Goal: Communication & Community: Answer question/provide support

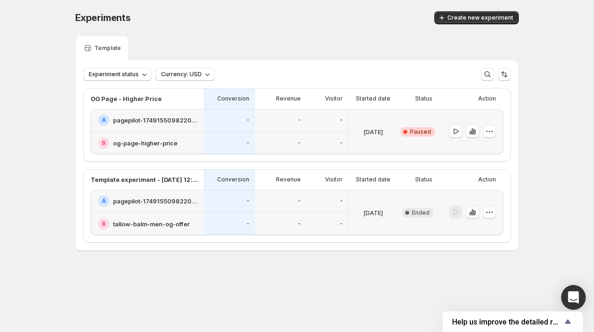
click at [569, 297] on icon "Open Intercom Messenger" at bounding box center [573, 297] width 11 height 12
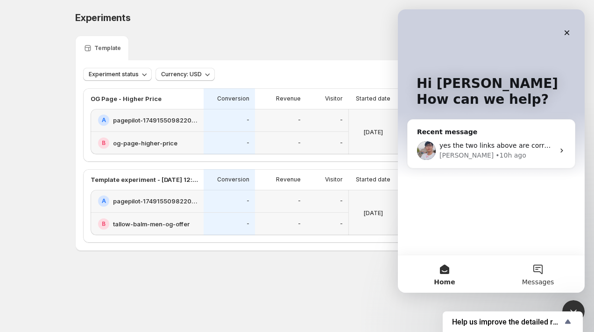
click at [536, 271] on button "Messages" at bounding box center [537, 273] width 93 height 37
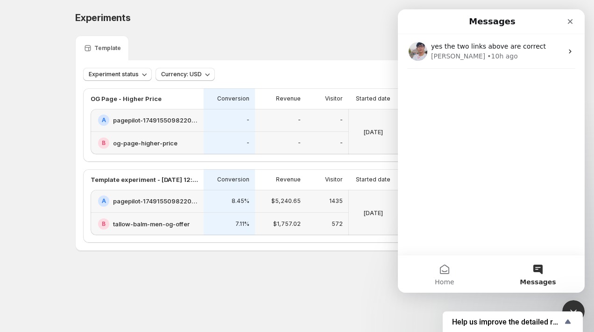
click at [458, 80] on div "yes the two links above are correct [PERSON_NAME] • 10h ago" at bounding box center [491, 144] width 187 height 220
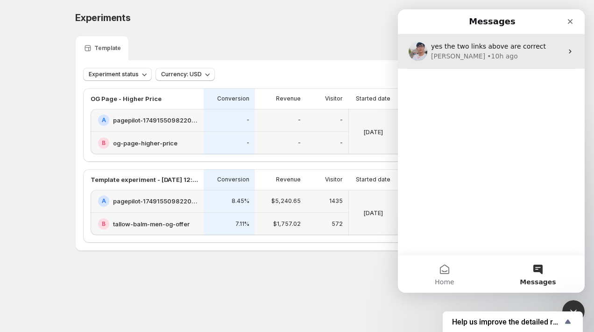
click at [453, 61] on div "[PERSON_NAME] • 10h ago" at bounding box center [497, 56] width 132 height 10
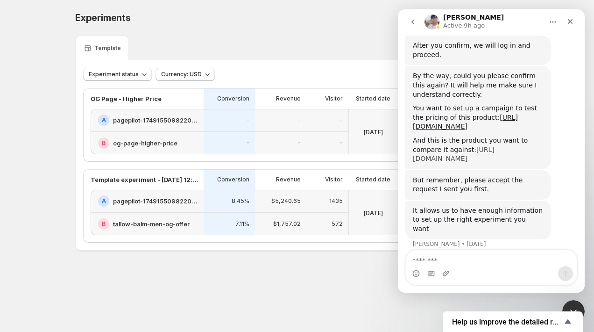
scroll to position [1525, 0]
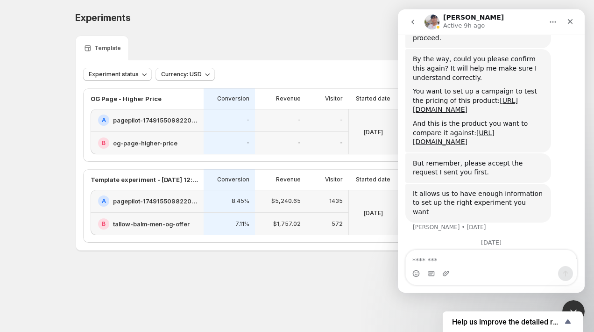
click at [470, 269] on div "Intercom messenger" at bounding box center [491, 273] width 171 height 15
click at [459, 264] on textarea "Message…" at bounding box center [491, 258] width 171 height 16
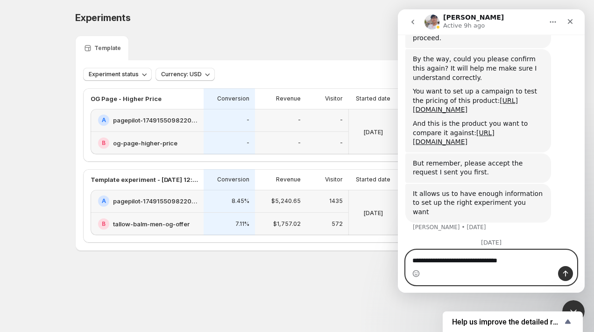
type textarea "**********"
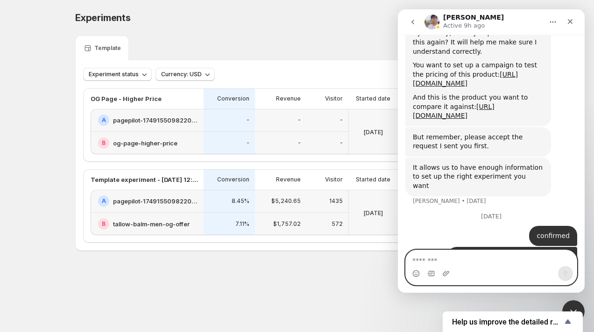
scroll to position [1552, 0]
